Goal: Task Accomplishment & Management: Complete application form

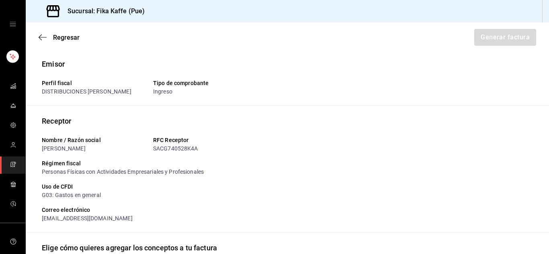
scroll to position [226, 0]
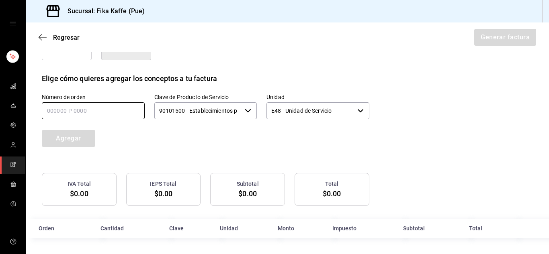
click at [120, 111] on input "text" at bounding box center [93, 110] width 103 height 17
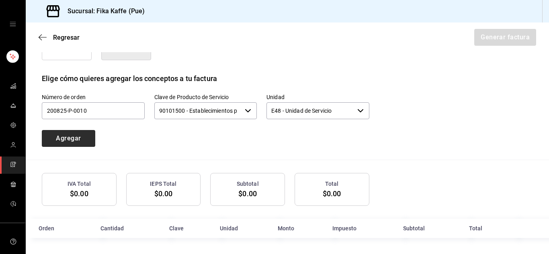
type input "200825-P-0010"
click at [86, 141] on button "Agregar" at bounding box center [68, 138] width 53 height 17
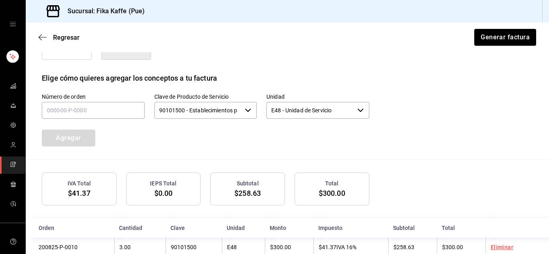
scroll to position [246, 0]
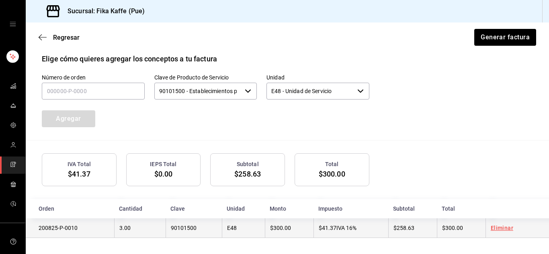
click at [501, 232] on td "Eliminar" at bounding box center [518, 229] width 64 height 20
click at [495, 228] on link "Eliminar" at bounding box center [502, 228] width 23 height 6
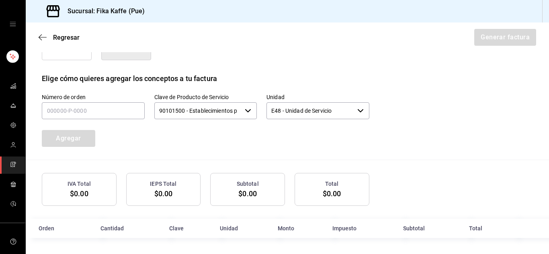
scroll to position [226, 0]
click at [73, 106] on input "text" at bounding box center [93, 110] width 103 height 17
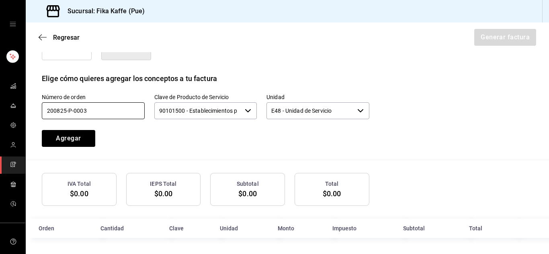
drag, startPoint x: 88, startPoint y: 111, endPoint x: 47, endPoint y: 113, distance: 41.9
click at [47, 113] on input "200825-P-0003" at bounding box center [93, 110] width 103 height 17
type input "200825-P-0003"
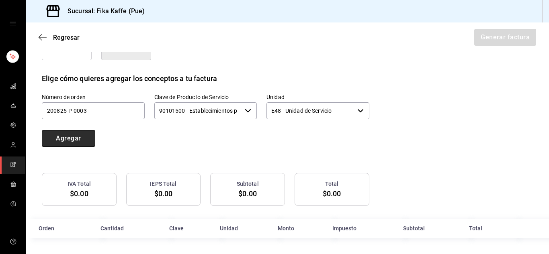
click at [54, 136] on button "Agregar" at bounding box center [68, 138] width 53 height 17
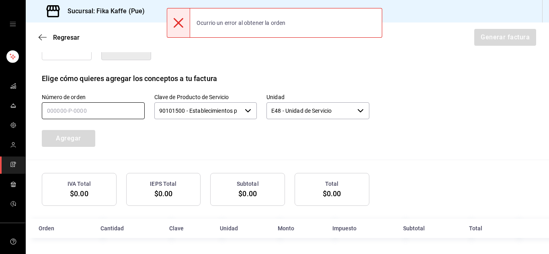
click at [98, 110] on input "text" at bounding box center [93, 110] width 103 height 17
paste input "200825-P-0003"
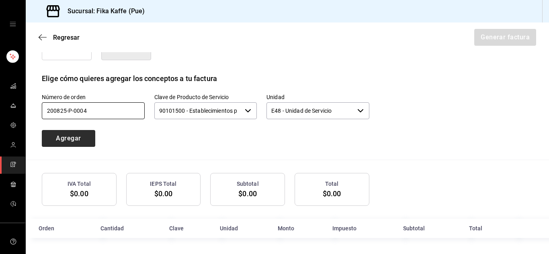
type input "200825-P-0004"
click at [76, 133] on button "Agregar" at bounding box center [68, 138] width 53 height 17
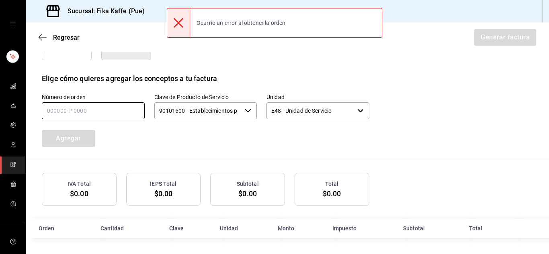
click at [122, 111] on input "text" at bounding box center [93, 110] width 103 height 17
paste input "200825-P-0003"
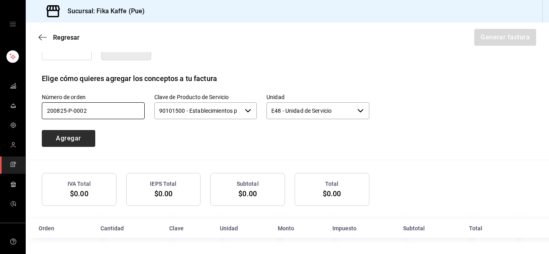
type input "200825-P-0002"
click at [77, 135] on button "Agregar" at bounding box center [68, 138] width 53 height 17
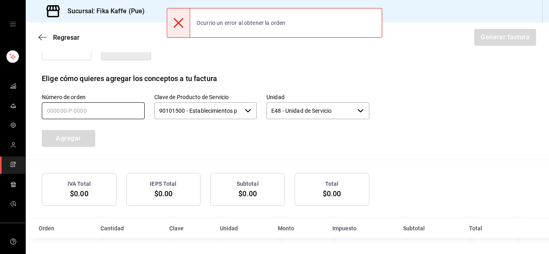
click at [101, 110] on input "text" at bounding box center [93, 110] width 103 height 17
paste input "200825-P-0003"
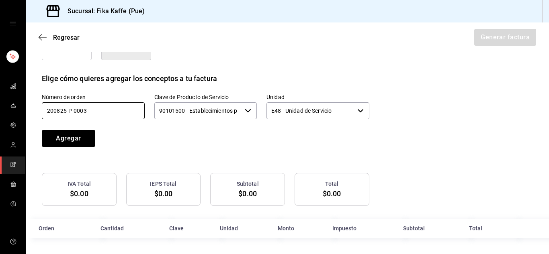
click at [80, 109] on input "200825-P-0003" at bounding box center [93, 110] width 103 height 17
click at [96, 111] on input "200825-P-0003" at bounding box center [93, 110] width 103 height 17
type input "200825-P-0001"
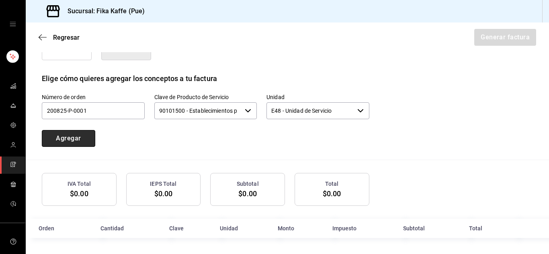
click at [73, 139] on button "Agregar" at bounding box center [68, 138] width 53 height 17
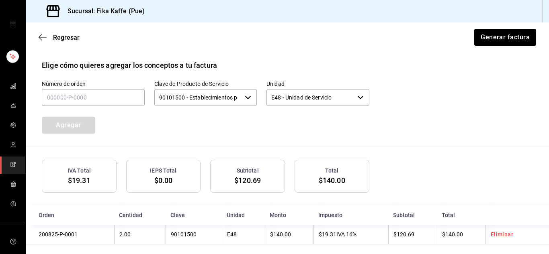
scroll to position [246, 0]
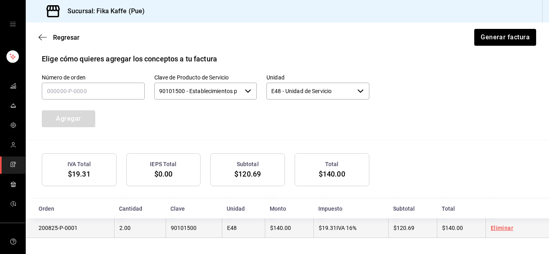
click at [493, 226] on link "Eliminar" at bounding box center [502, 228] width 23 height 6
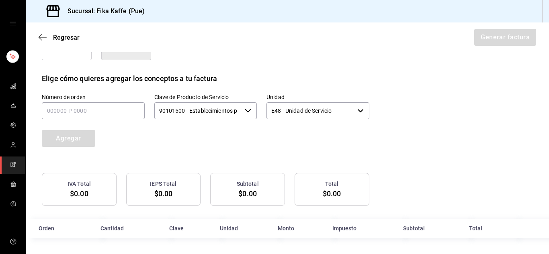
scroll to position [226, 0]
click at [115, 117] on input "text" at bounding box center [93, 110] width 103 height 17
paste input "200825-P-0003"
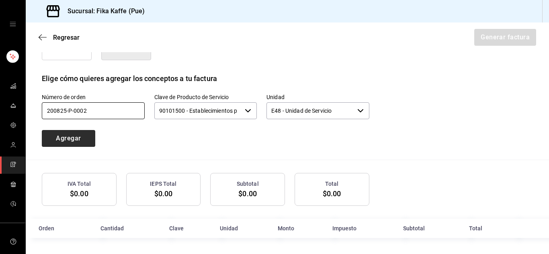
type input "200825-P-0002"
click at [78, 143] on button "Agregar" at bounding box center [68, 138] width 53 height 17
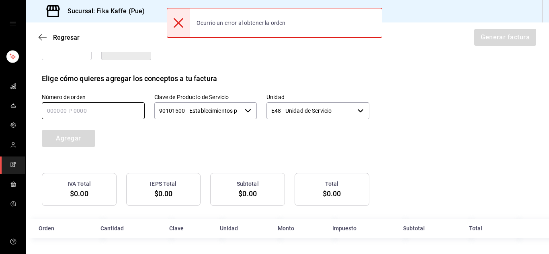
click at [67, 108] on input "text" at bounding box center [93, 110] width 103 height 17
paste input "200825-P-0003"
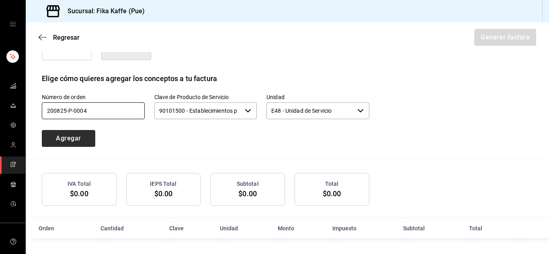
type input "200825-P-0004"
click at [71, 137] on button "Agregar" at bounding box center [68, 138] width 53 height 17
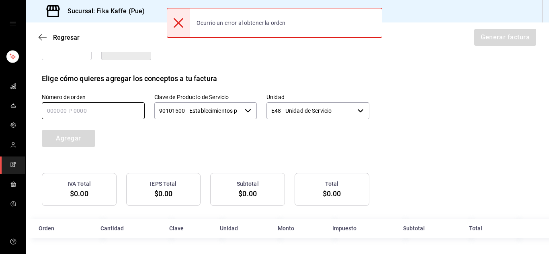
click at [116, 111] on input "text" at bounding box center [93, 110] width 103 height 17
paste input "200825-P-0003"
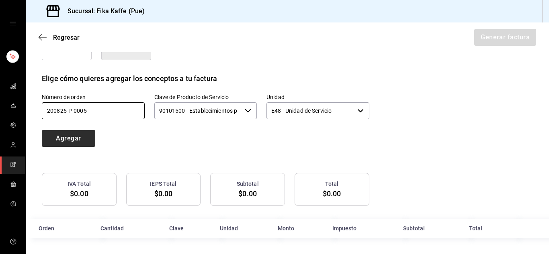
type input "200825-P-0005"
click at [70, 134] on button "Agregar" at bounding box center [68, 138] width 53 height 17
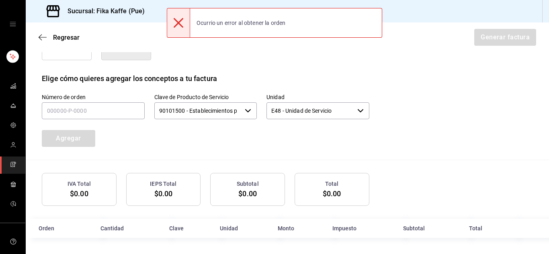
click at [233, 118] on input "90101500 - Establecimientos para comer y beber" at bounding box center [198, 110] width 88 height 17
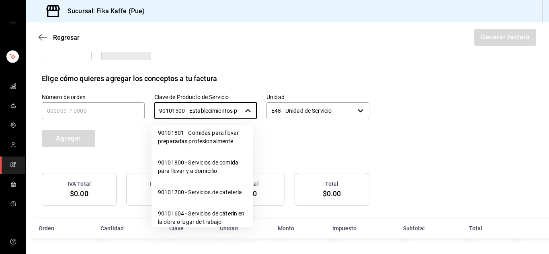
scroll to position [121, 0]
click at [350, 124] on div "Número de orden Clave de Producto de Servicio 90101500 - Establecimientos para …" at bounding box center [196, 110] width 347 height 73
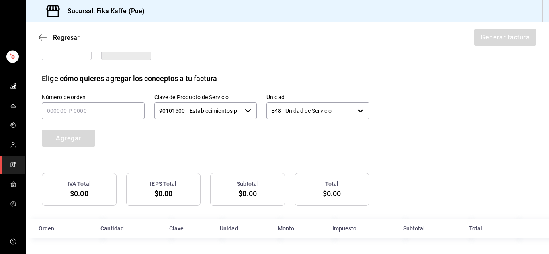
click at [72, 58] on button "Manualmente" at bounding box center [67, 48] width 50 height 23
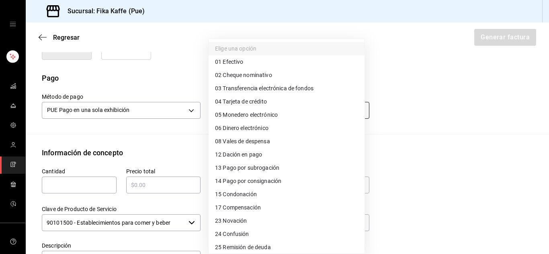
click at [230, 106] on body "Sucursal: Fika Kaffe (Pue) Regresar Generar factura Emisor Perfil fiscal DISTRI…" at bounding box center [274, 127] width 549 height 254
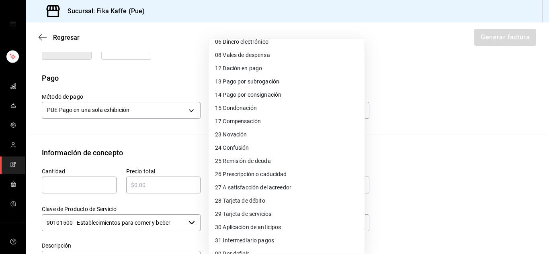
scroll to position [96, 0]
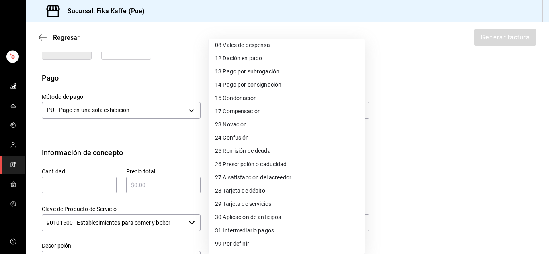
click at [269, 185] on li "28 Tarjeta de débito" at bounding box center [287, 190] width 156 height 13
type input "28"
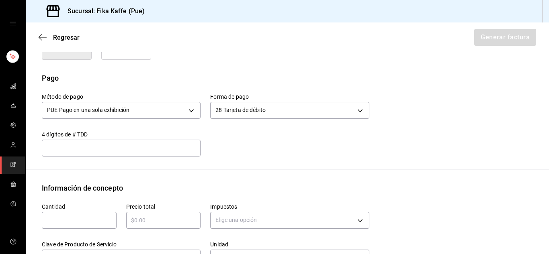
click at [100, 150] on input "text" at bounding box center [121, 148] width 159 height 10
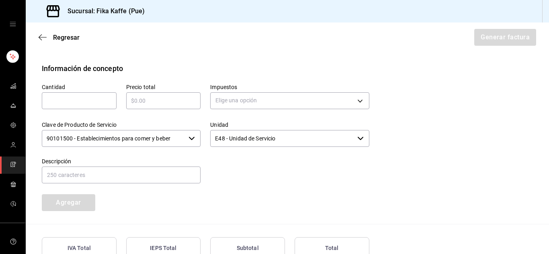
scroll to position [347, 0]
type input "497"
click at [82, 97] on input "text" at bounding box center [79, 100] width 75 height 10
type input "1"
click at [143, 103] on input "text" at bounding box center [163, 100] width 75 height 10
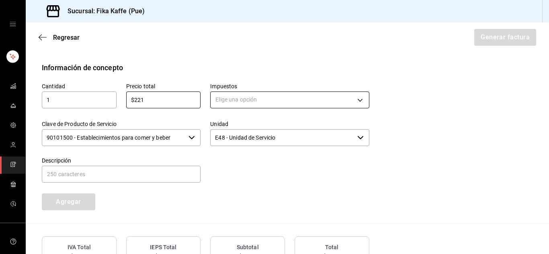
type input "$221"
click at [227, 98] on body "Sucursal: Fika Kaffe (Pue) Regresar Generar factura Emisor Perfil fiscal DISTRI…" at bounding box center [274, 127] width 549 height 254
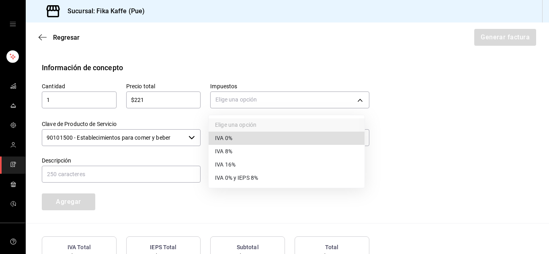
click at [238, 166] on li "IVA 16%" at bounding box center [287, 164] width 156 height 13
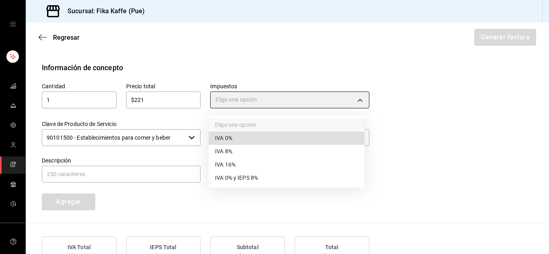
type input "IVA_16"
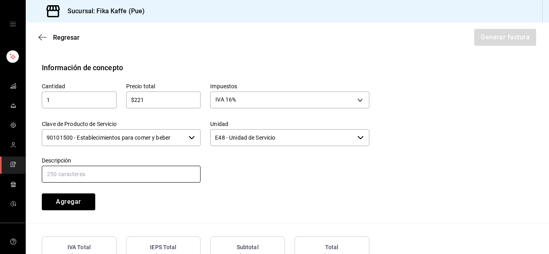
click at [103, 173] on input "text" at bounding box center [121, 174] width 159 height 17
type input "ALIMENTOS Y BEBIDAS DE CAFETERIA"
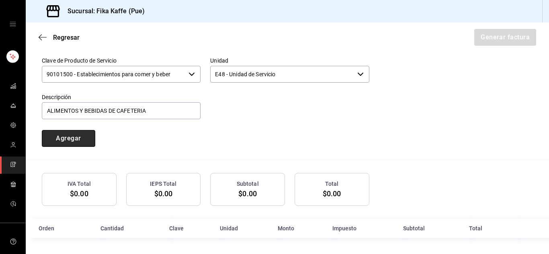
click at [74, 141] on button "Agregar" at bounding box center [68, 138] width 53 height 17
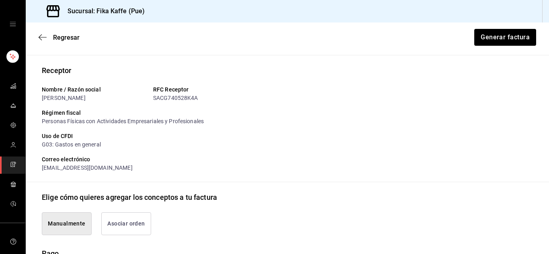
scroll to position [0, 0]
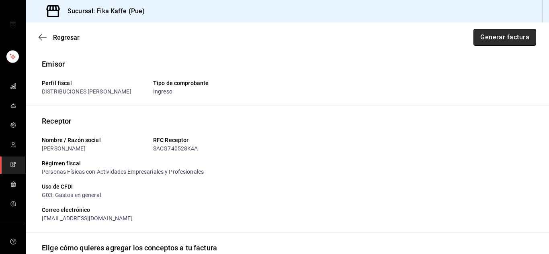
click at [497, 40] on button "Generar factura" at bounding box center [505, 37] width 63 height 17
